Goal: Task Accomplishment & Management: Manage account settings

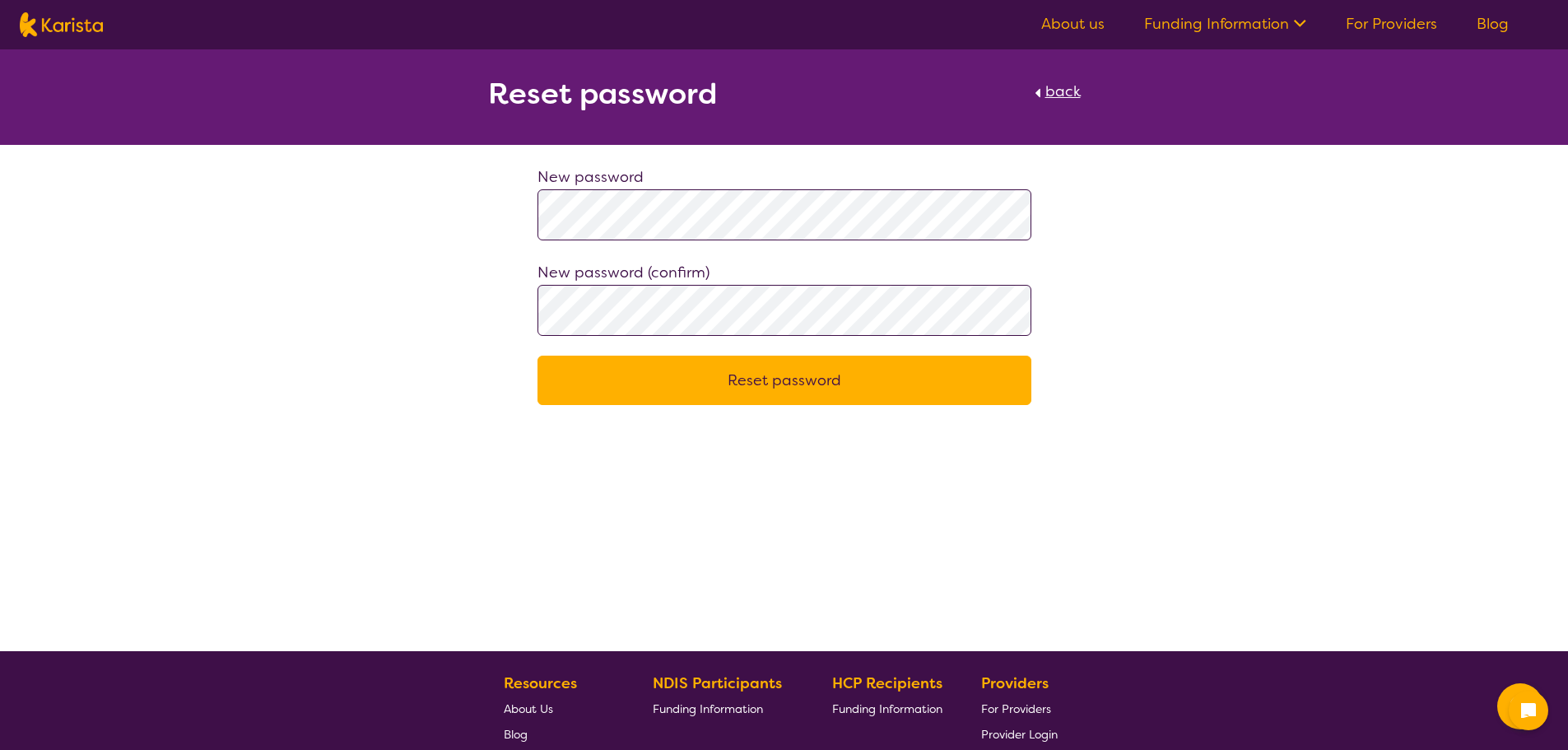
click at [1031, 190] on div at bounding box center [1031, 190] width 0 height 0
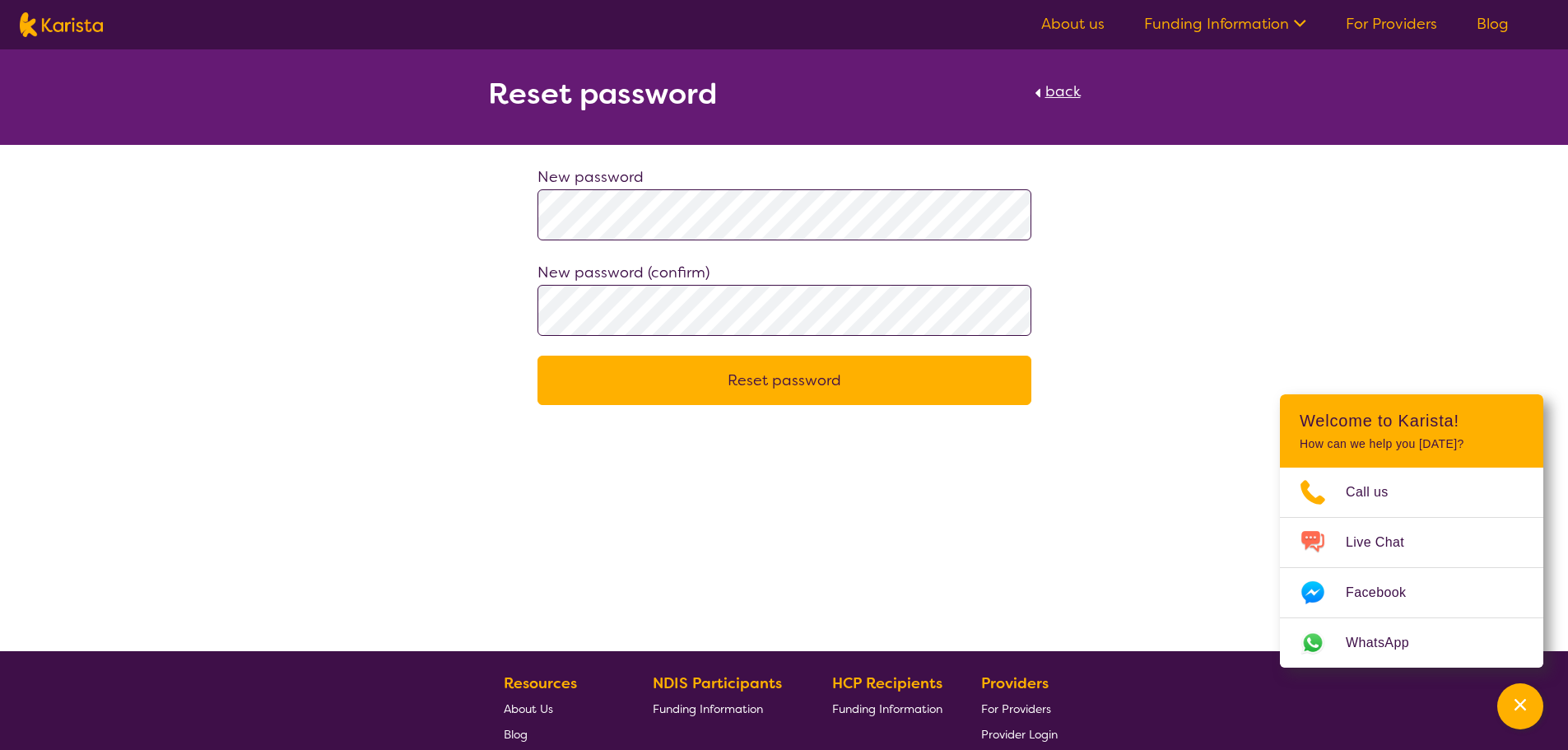
click at [765, 384] on button "Reset password" at bounding box center [784, 380] width 494 height 49
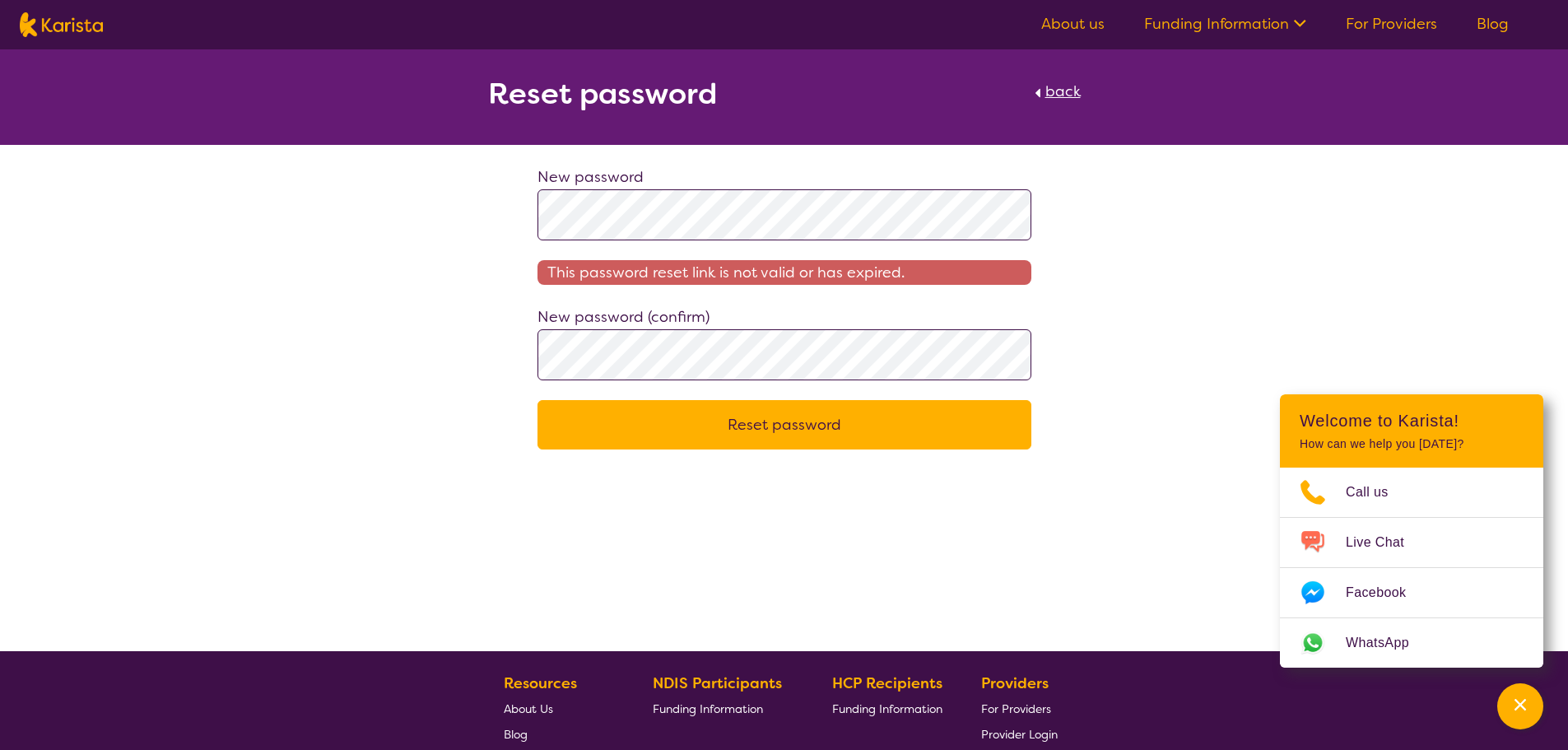
click at [1060, 86] on span "back" at bounding box center [1062, 92] width 35 height 20
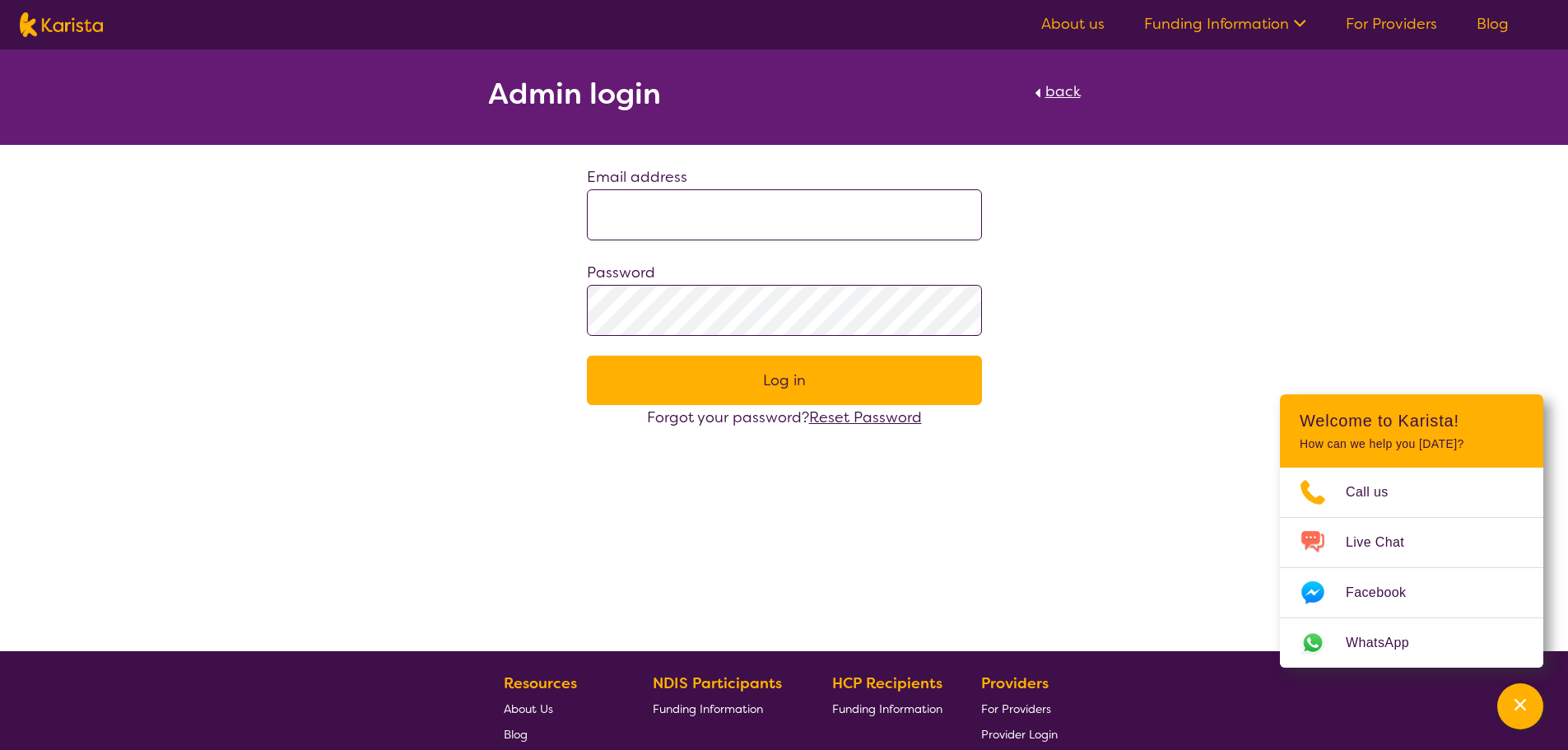
click at [868, 412] on span "Reset Password" at bounding box center [866, 418] width 113 height 20
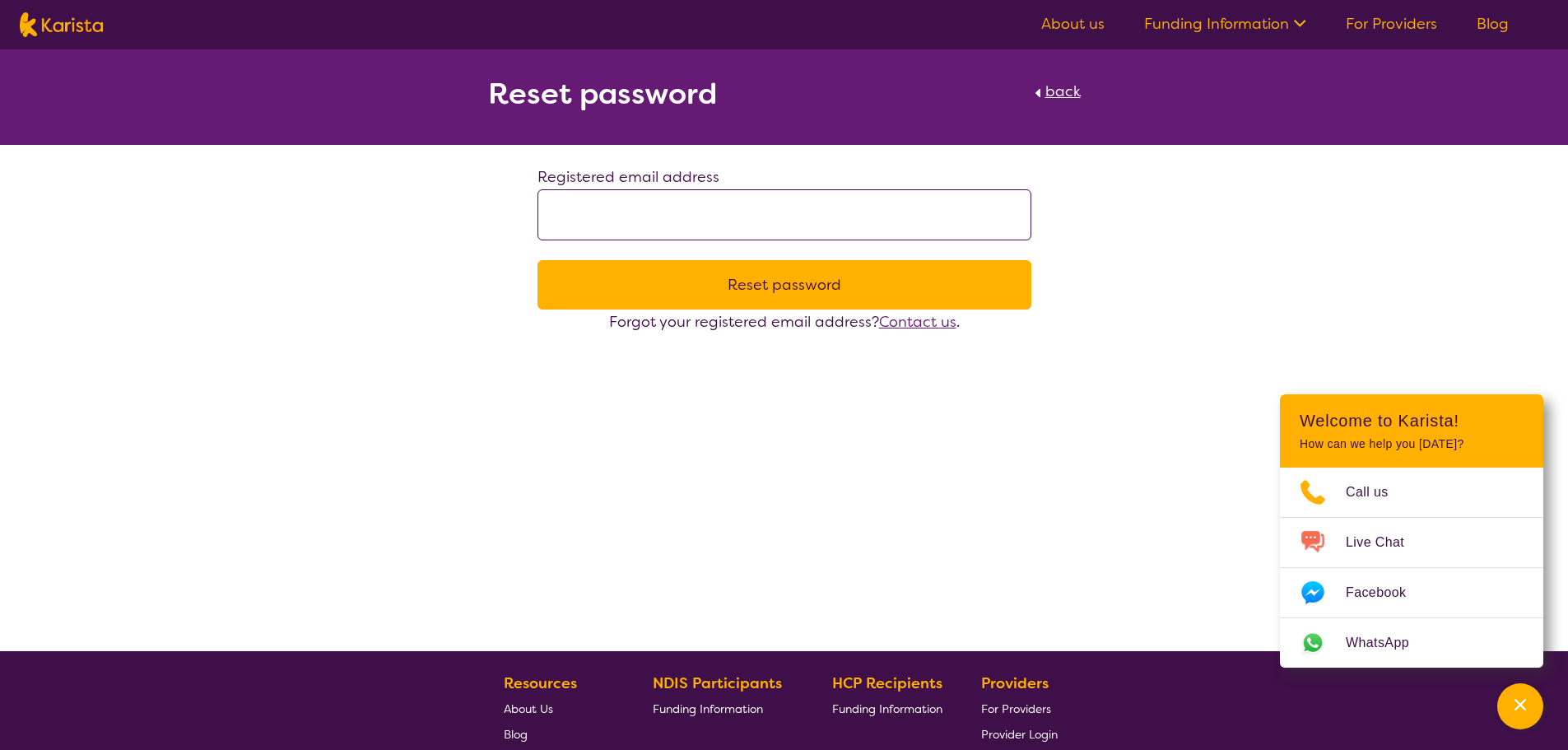
click at [577, 210] on input at bounding box center [784, 215] width 494 height 51
type input "**********"
click at [773, 280] on button "Reset password" at bounding box center [784, 285] width 494 height 49
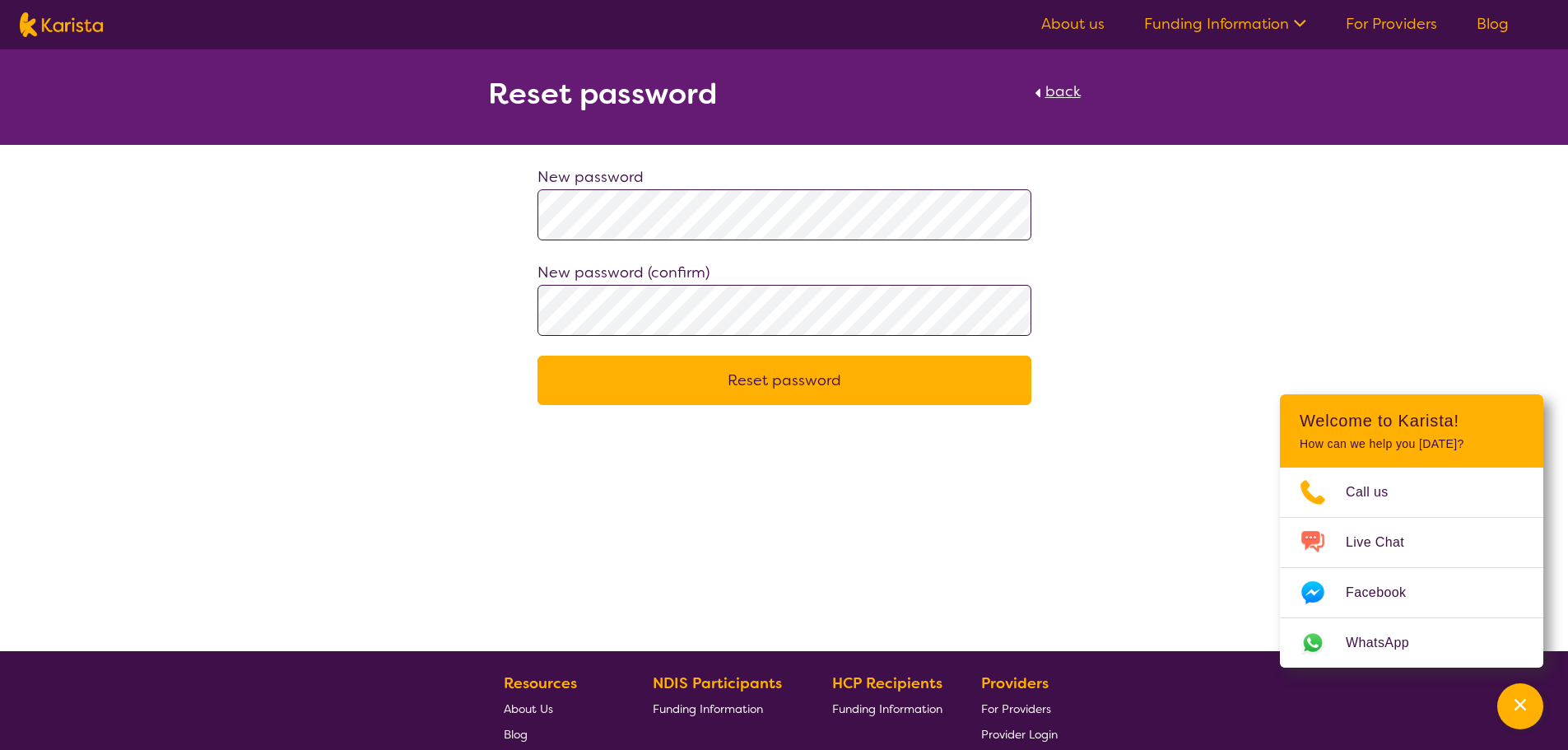
click at [1031, 190] on div at bounding box center [1031, 190] width 0 height 0
click at [771, 369] on button "Reset password" at bounding box center [784, 380] width 494 height 49
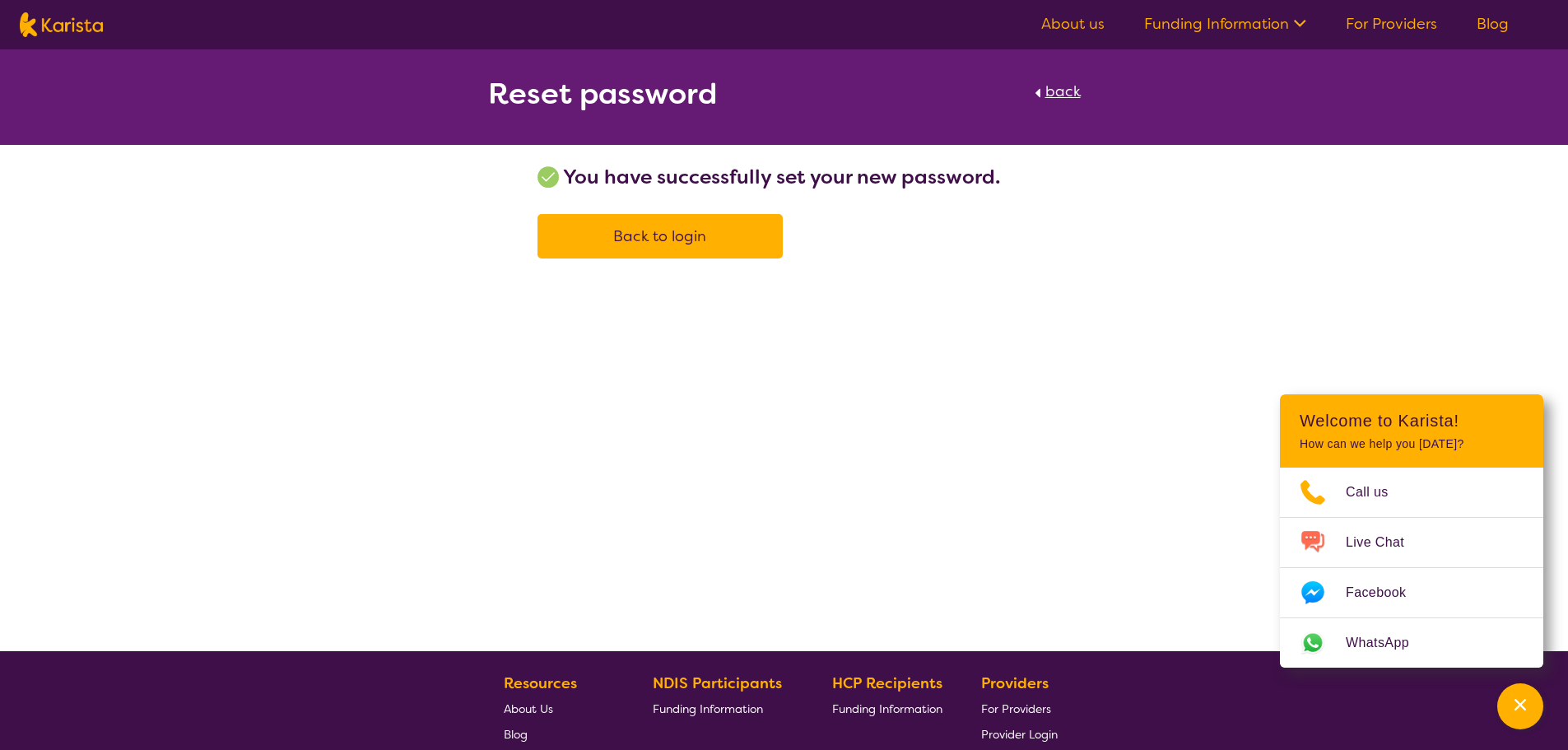
click at [677, 231] on span "Back to login" at bounding box center [660, 236] width 93 height 20
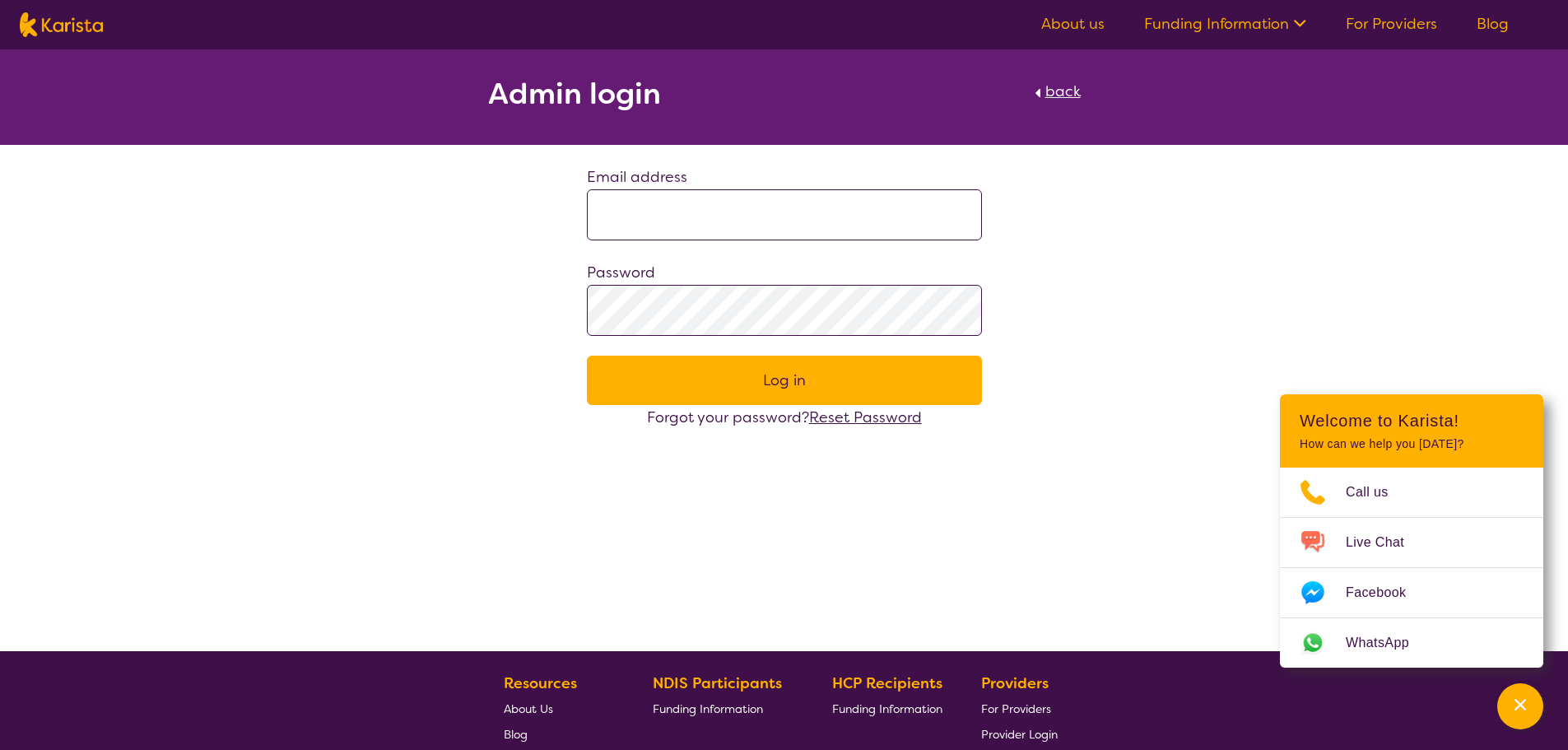
type input "**********"
click at [776, 366] on button "Log in" at bounding box center [784, 380] width 395 height 49
